Goal: Information Seeking & Learning: Learn about a topic

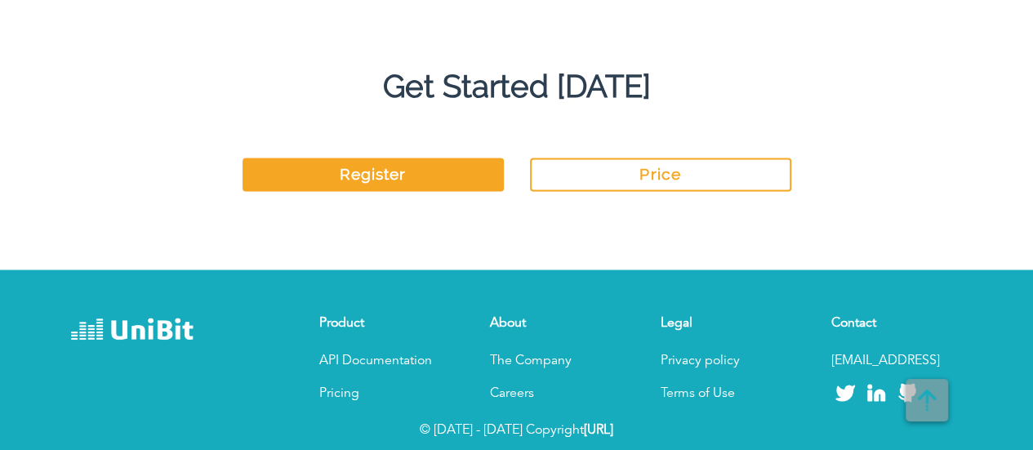
scroll to position [4432, 0]
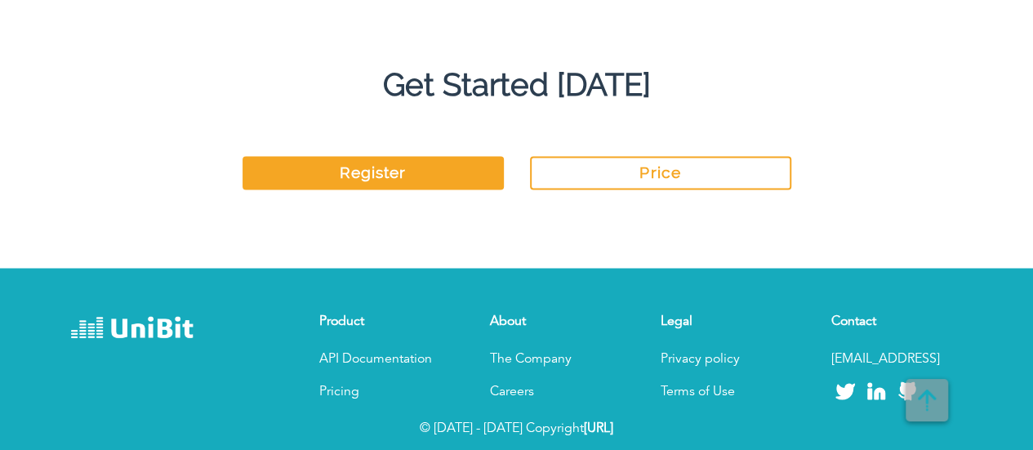
drag, startPoint x: 578, startPoint y: 425, endPoint x: 603, endPoint y: 420, distance: 25.9
click at [624, 422] on p "© [DATE] - [DATE] Copyright [URL]" at bounding box center [516, 428] width 931 height 20
copy strong "[URL]"
click at [700, 363] on link "Privacy policy" at bounding box center [699, 358] width 79 height 13
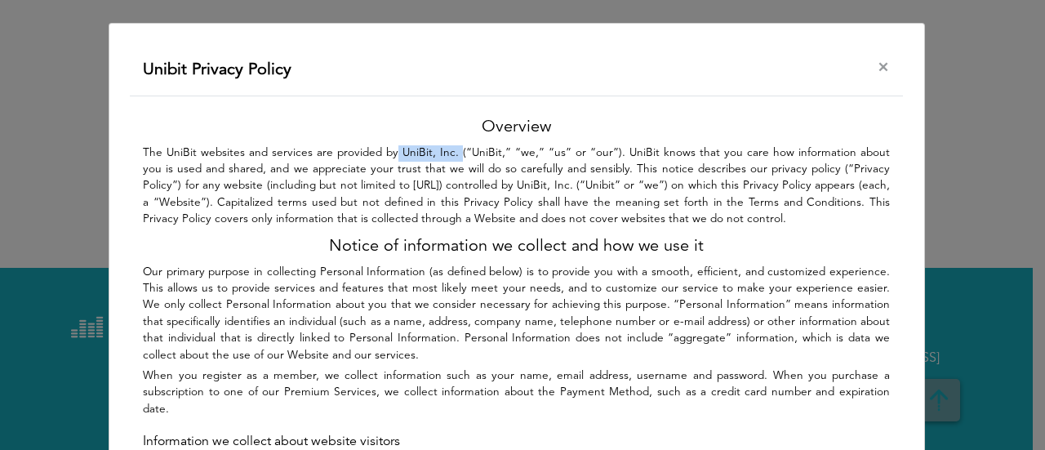
drag, startPoint x: 382, startPoint y: 151, endPoint x: 441, endPoint y: 154, distance: 58.9
click at [441, 154] on p "The UniBit websites and services are provided by UniBit, Inc. (“UniBit,” “we,” …" at bounding box center [516, 186] width 747 height 83
copy p "UniBit, Inc."
click at [877, 63] on span "×" at bounding box center [883, 68] width 13 height 20
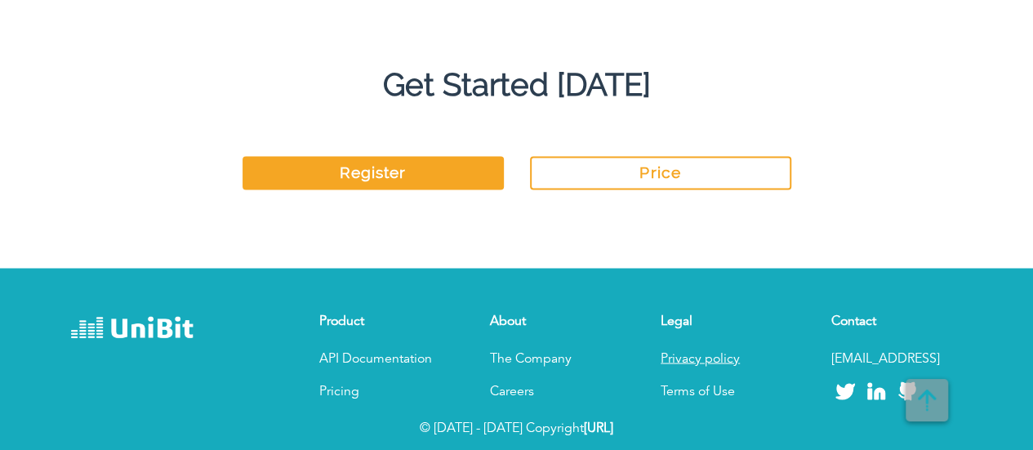
click at [696, 355] on link "Privacy policy" at bounding box center [699, 358] width 79 height 13
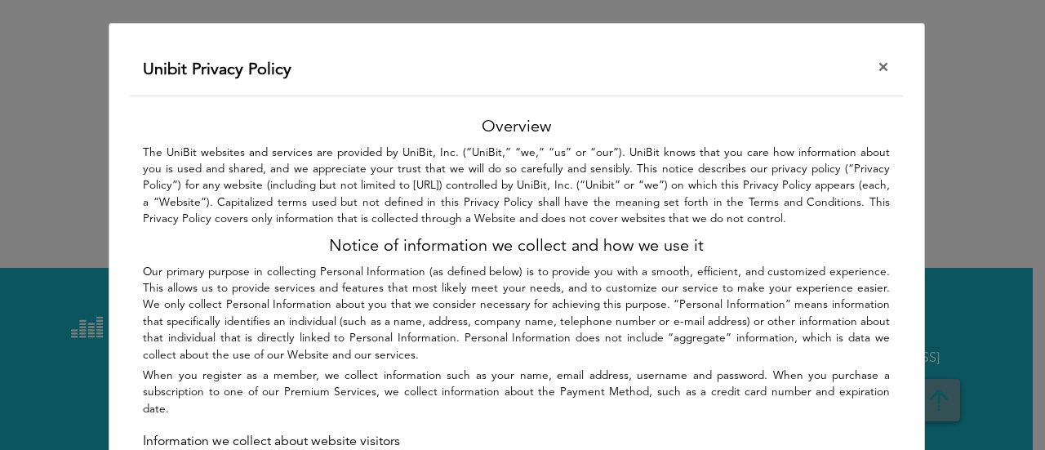
click at [885, 61] on button "×" at bounding box center [883, 68] width 39 height 46
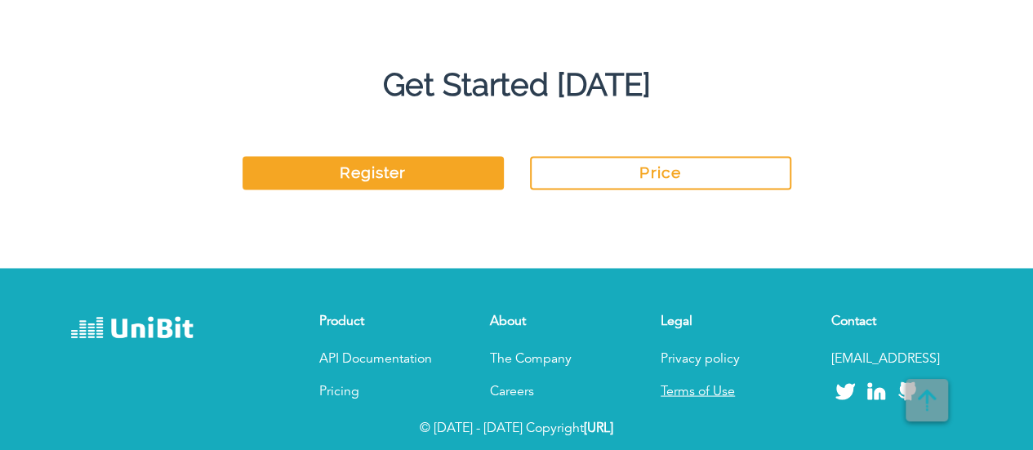
click at [705, 393] on link "Terms of Use" at bounding box center [697, 390] width 74 height 13
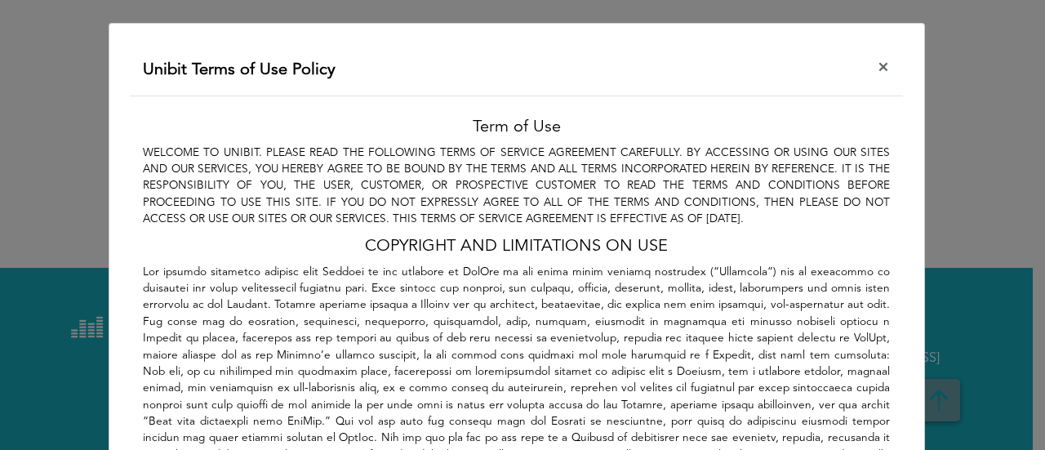
click at [877, 68] on span "×" at bounding box center [883, 68] width 13 height 20
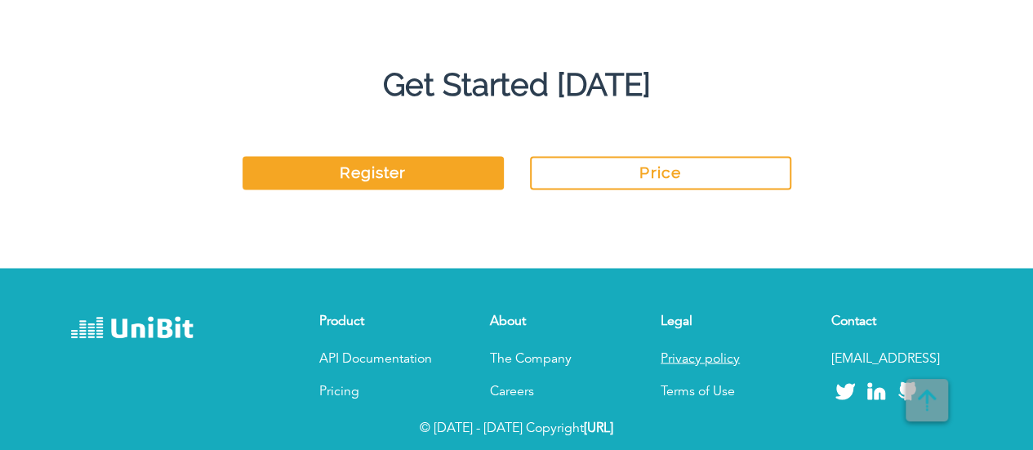
click at [671, 361] on link "Privacy policy" at bounding box center [699, 358] width 79 height 13
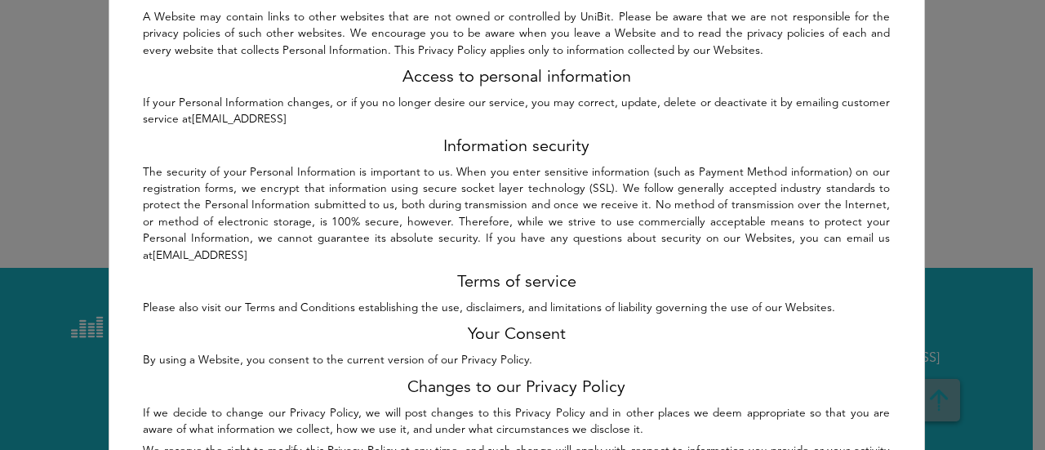
scroll to position [1263, 0]
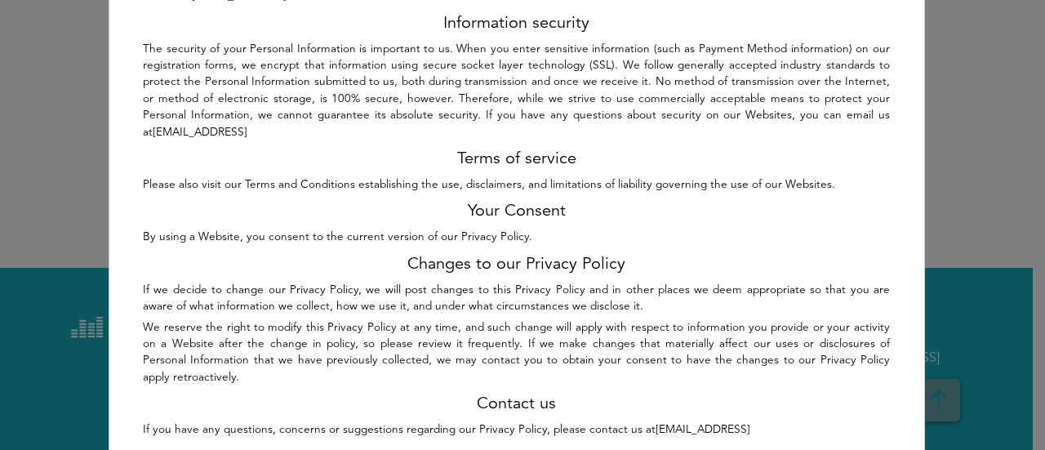
click at [998, 329] on div "Unibit Privacy Policy × Overview The UniBit websites and services are provided …" at bounding box center [522, 225] width 1045 height 450
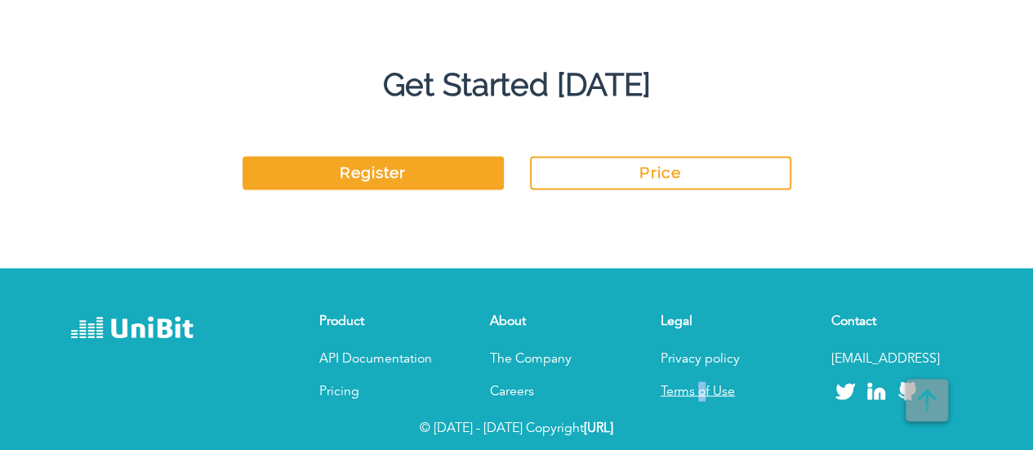
click at [702, 388] on link "Terms of Use" at bounding box center [697, 390] width 74 height 13
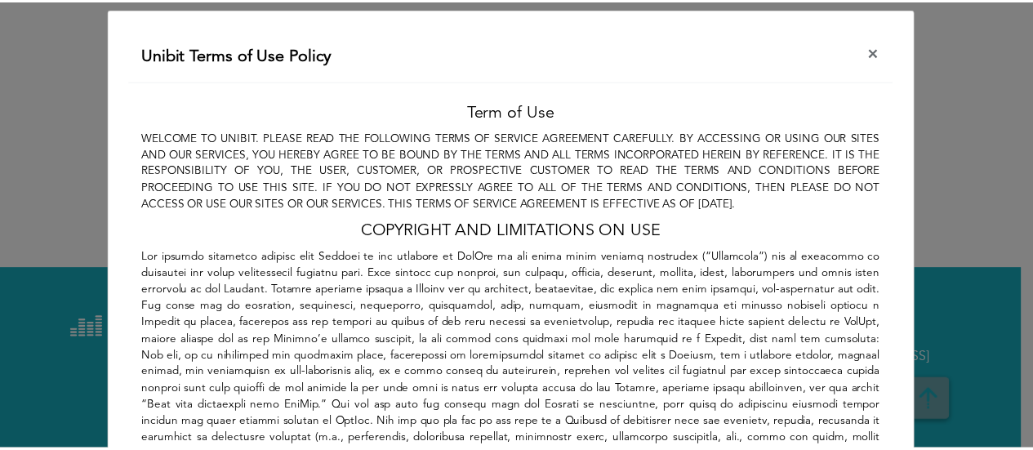
scroll to position [0, 0]
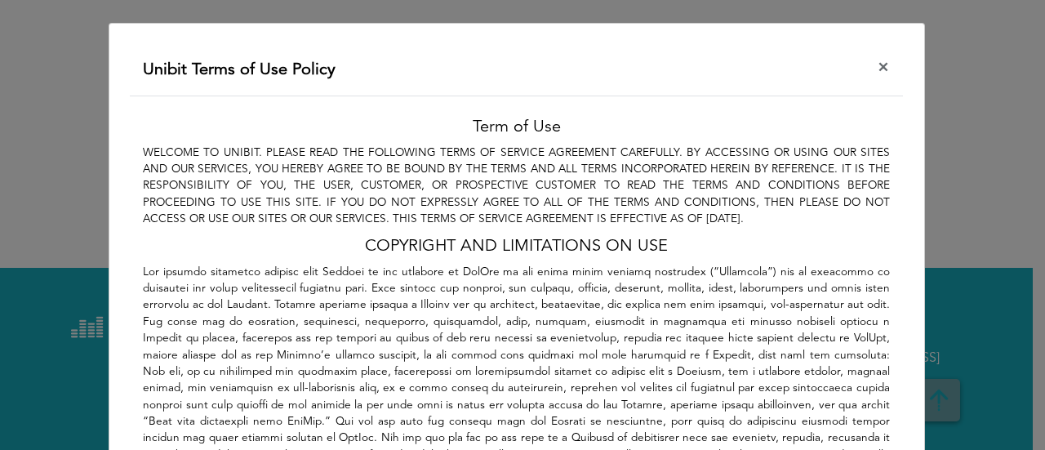
click at [880, 58] on span "×" at bounding box center [883, 68] width 13 height 20
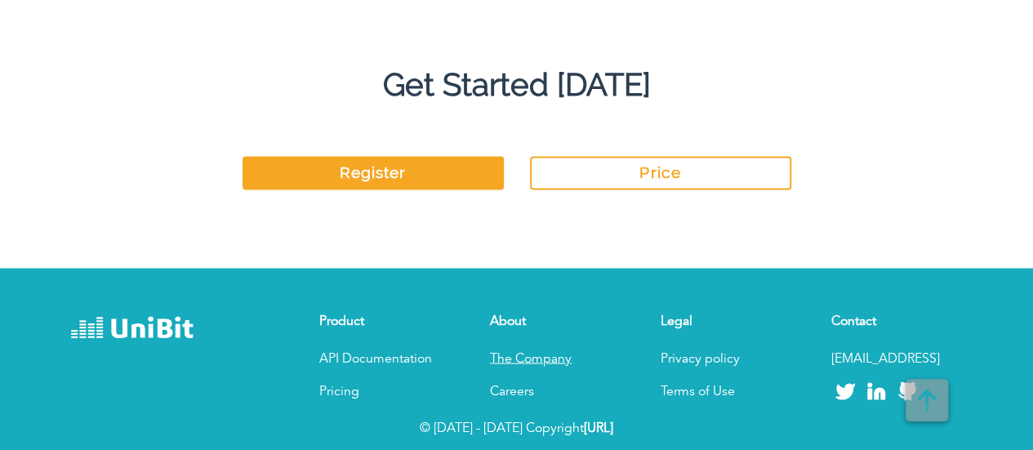
click at [518, 356] on p "The Company" at bounding box center [555, 359] width 131 height 20
click at [547, 351] on p "The Company" at bounding box center [555, 359] width 131 height 20
click at [520, 355] on p "The Company" at bounding box center [555, 359] width 131 height 20
drag, startPoint x: 513, startPoint y: 389, endPoint x: 615, endPoint y: 371, distance: 103.6
click at [513, 389] on link "Careers" at bounding box center [512, 390] width 44 height 13
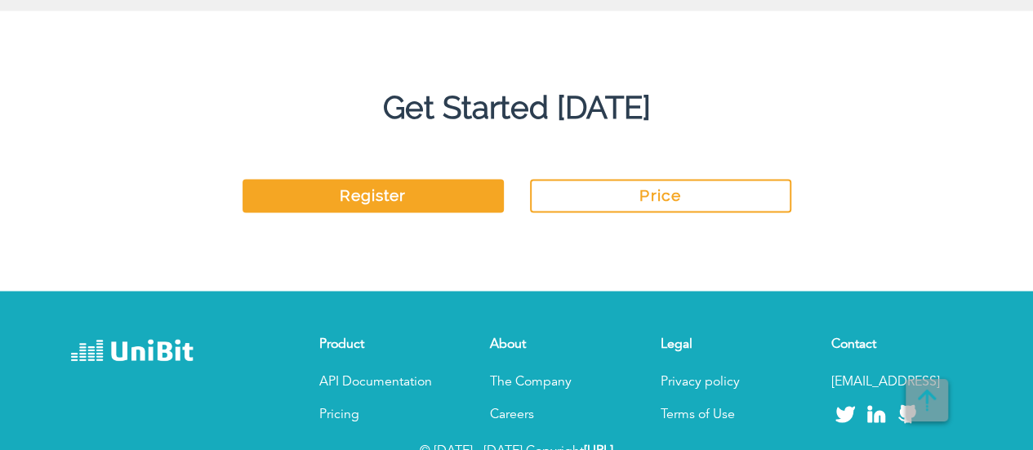
scroll to position [4432, 0]
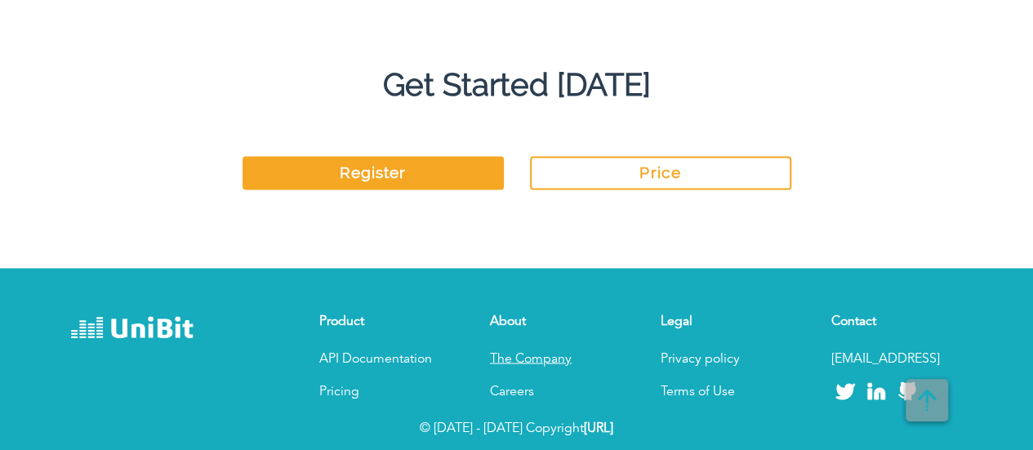
click at [515, 361] on p "The Company" at bounding box center [555, 359] width 131 height 20
click at [511, 316] on h6 "About" at bounding box center [555, 321] width 131 height 16
click at [536, 363] on p "The Company" at bounding box center [555, 359] width 131 height 20
click at [539, 357] on p "The Company" at bounding box center [555, 359] width 131 height 20
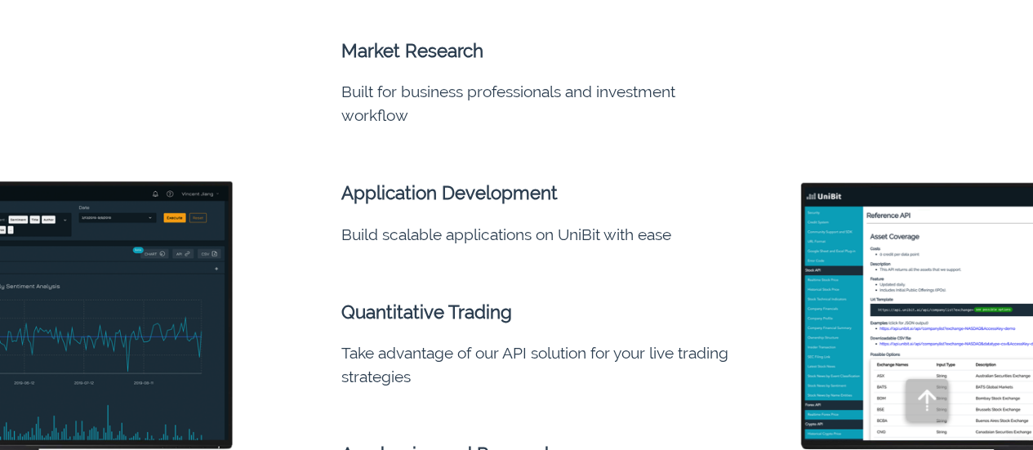
scroll to position [622, 0]
